Goal: Information Seeking & Learning: Learn about a topic

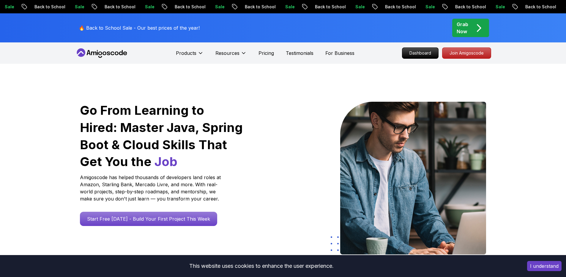
click at [418, 53] on p "Dashboard" at bounding box center [420, 53] width 36 height 11
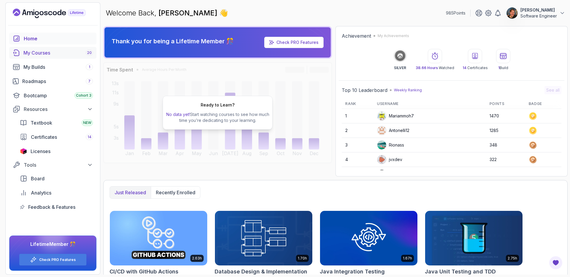
click at [44, 56] on div "My Courses 20" at bounding box center [57, 52] width 69 height 7
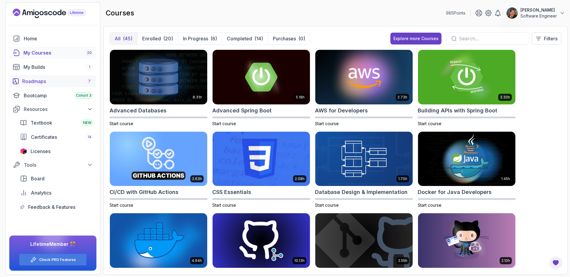
click at [35, 76] on link "Roadmaps 7" at bounding box center [52, 81] width 87 height 12
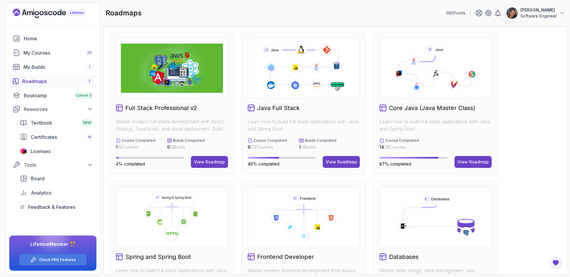
click at [303, 77] on icon at bounding box center [304, 68] width 92 height 51
click at [343, 162] on div "View Roadmap" at bounding box center [341, 162] width 31 height 6
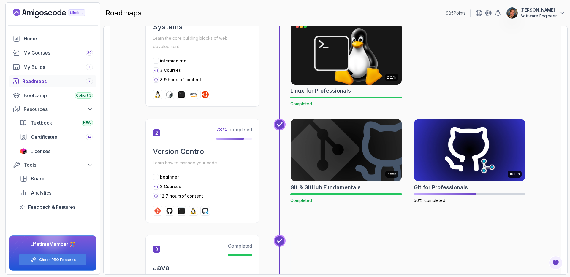
scroll to position [230, 0]
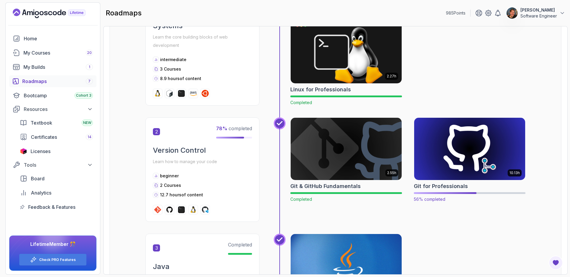
click at [480, 154] on img at bounding box center [469, 148] width 117 height 65
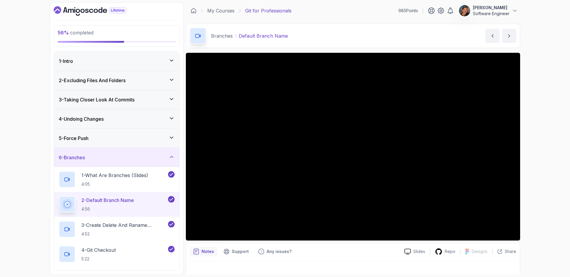
click at [115, 60] on div "1 - Intro" at bounding box center [117, 61] width 116 height 7
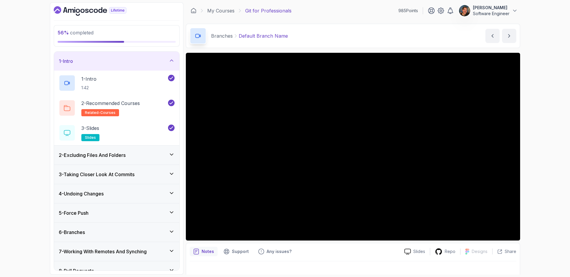
click at [138, 150] on div "2 - Excluding Files And Folders" at bounding box center [116, 155] width 125 height 19
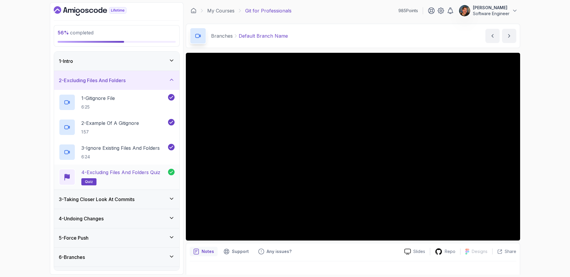
scroll to position [1, 0]
click at [108, 201] on h3 "3 - Taking Closer Look At Commits" at bounding box center [97, 198] width 76 height 7
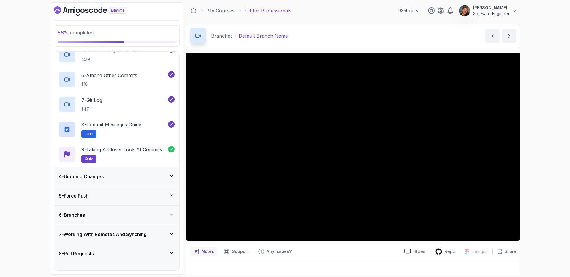
click at [114, 181] on div "4 - Undoing Changes" at bounding box center [116, 176] width 125 height 19
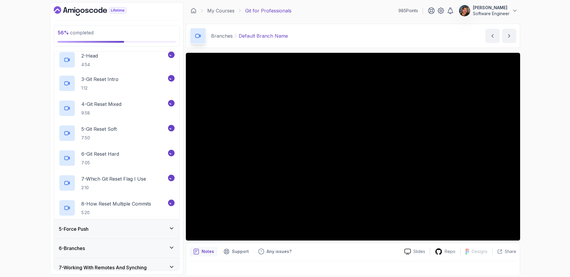
scroll to position [63, 0]
